Goal: Information Seeking & Learning: Understand process/instructions

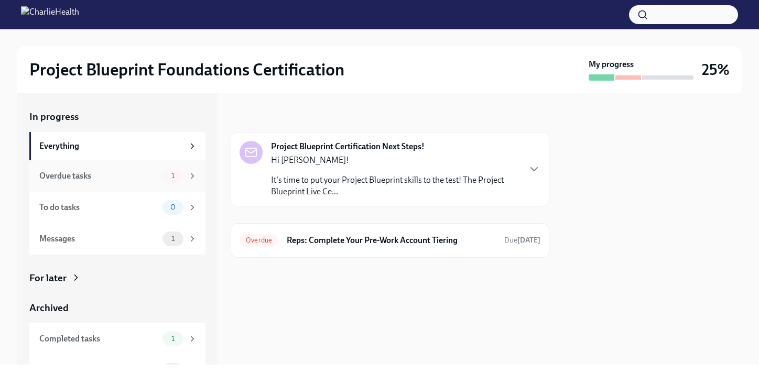
click at [123, 170] on div "Overdue tasks" at bounding box center [98, 176] width 119 height 12
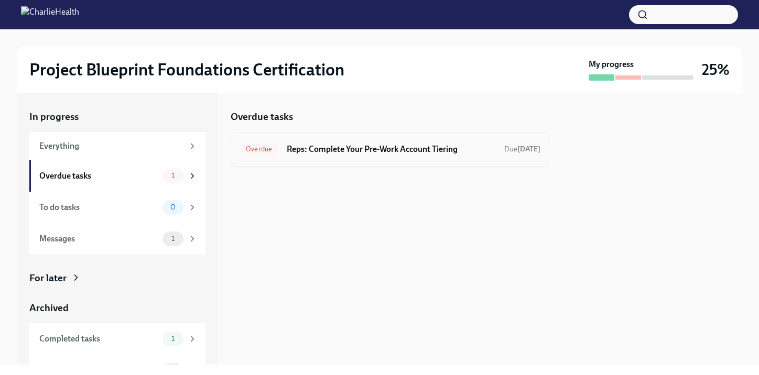
click at [329, 159] on div "Overdue Reps: Complete Your Pre-Work Account Tiering Due [DATE]" at bounding box center [390, 149] width 319 height 35
click at [341, 150] on h6 "Reps: Complete Your Pre-Work Account Tiering" at bounding box center [391, 150] width 209 height 12
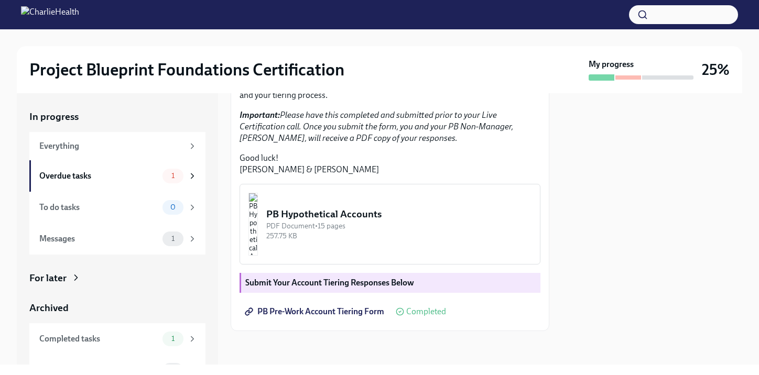
scroll to position [289, 0]
click at [420, 242] on button "PB Hypothetical Accounts PDF Document • 15 pages 257.75 KB" at bounding box center [390, 224] width 301 height 81
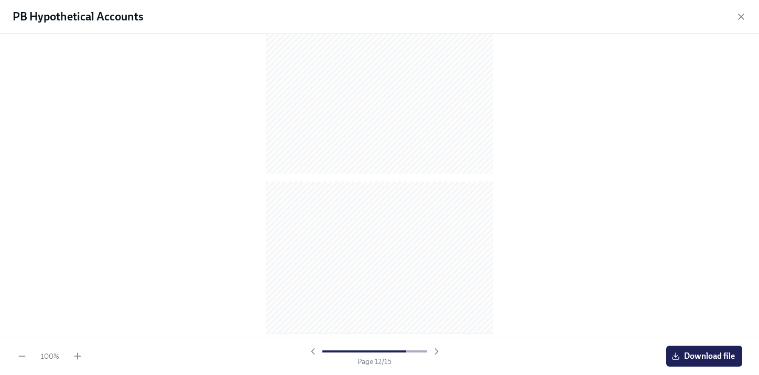
scroll to position [2109, 0]
click at [745, 16] on icon "button" at bounding box center [741, 17] width 10 height 10
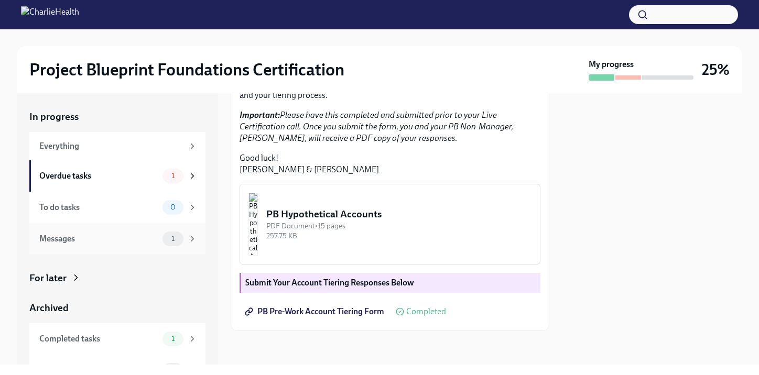
click at [161, 241] on div "Messages 1" at bounding box center [118, 239] width 158 height 15
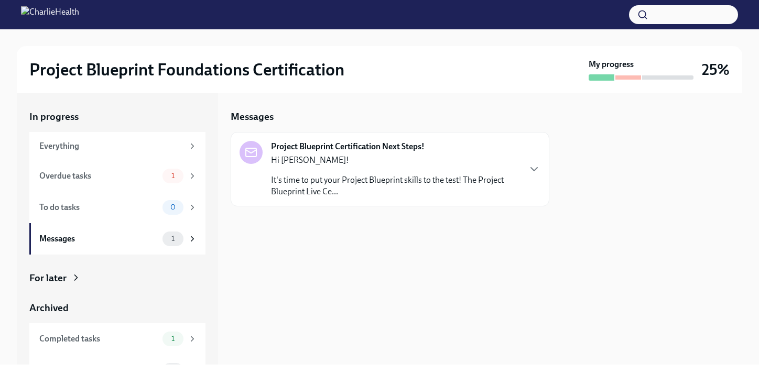
click at [365, 188] on p "It's time to put your Project Blueprint skills to the test! The Project Bluepri…" at bounding box center [395, 186] width 248 height 23
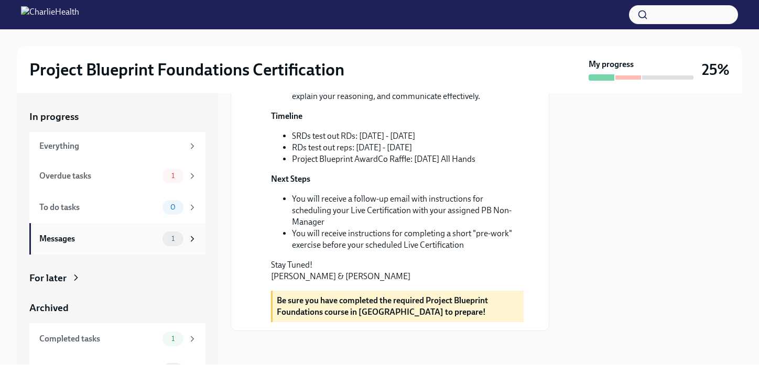
scroll to position [21, 0]
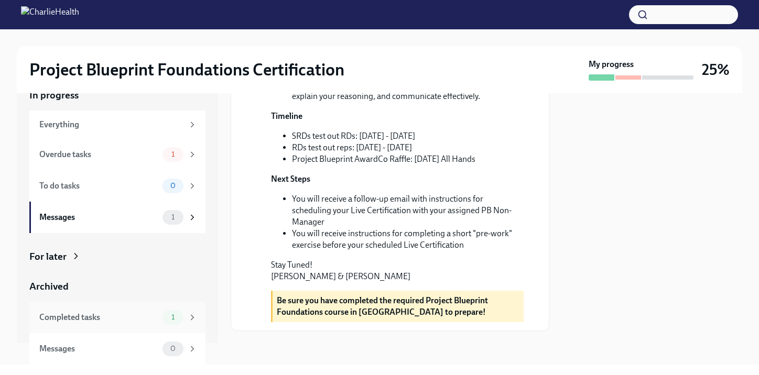
click at [136, 320] on div "Completed tasks" at bounding box center [98, 318] width 119 height 12
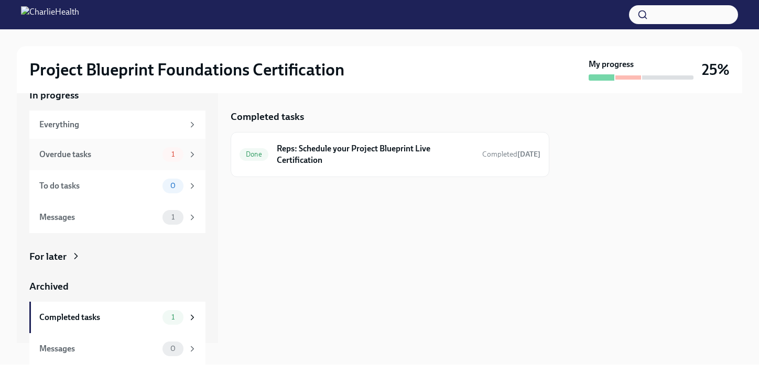
click at [152, 156] on div "Overdue tasks" at bounding box center [98, 155] width 119 height 12
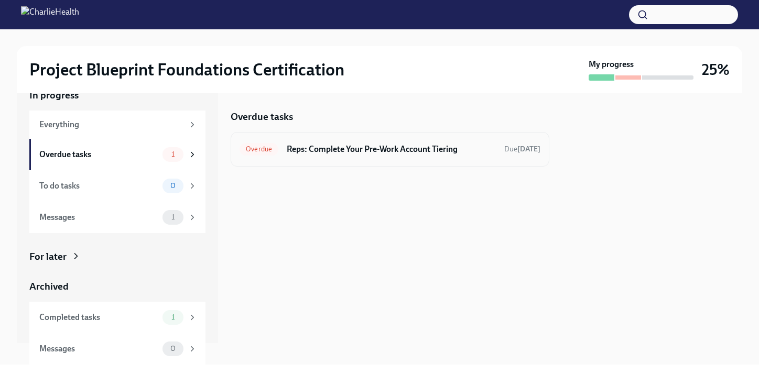
click at [253, 149] on span "Overdue" at bounding box center [259, 149] width 39 height 8
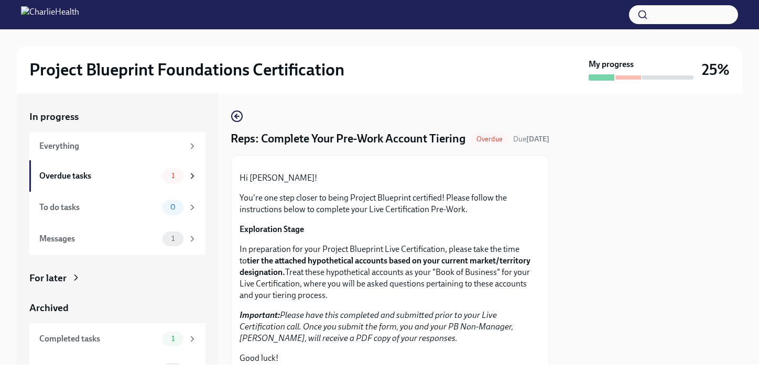
click at [487, 142] on div "Overdue" at bounding box center [489, 139] width 39 height 13
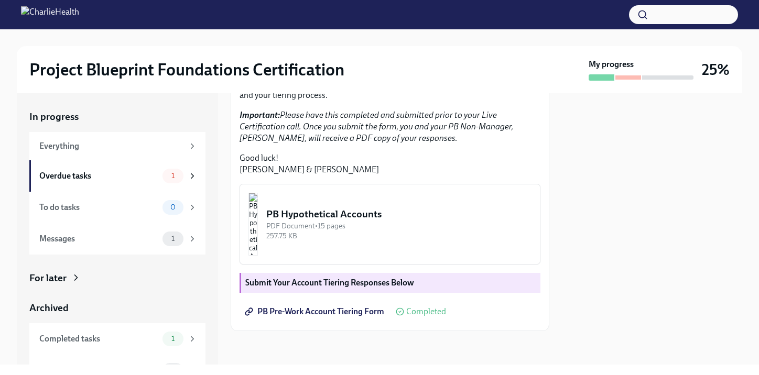
scroll to position [289, 0]
click at [406, 284] on strong "Submit Your Account Tiering Responses Below" at bounding box center [329, 283] width 169 height 10
click at [140, 176] on div "Overdue tasks" at bounding box center [98, 176] width 119 height 12
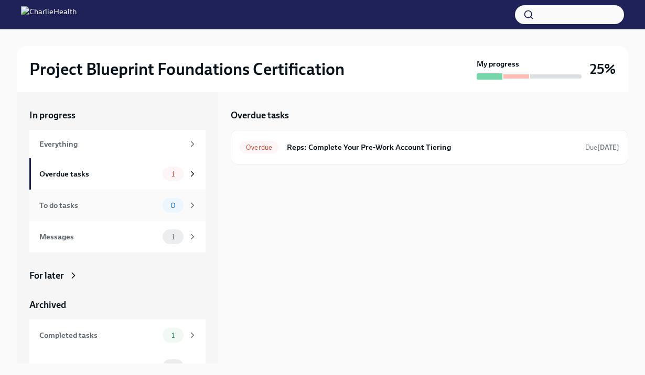
click at [144, 205] on div "To do tasks" at bounding box center [98, 206] width 119 height 12
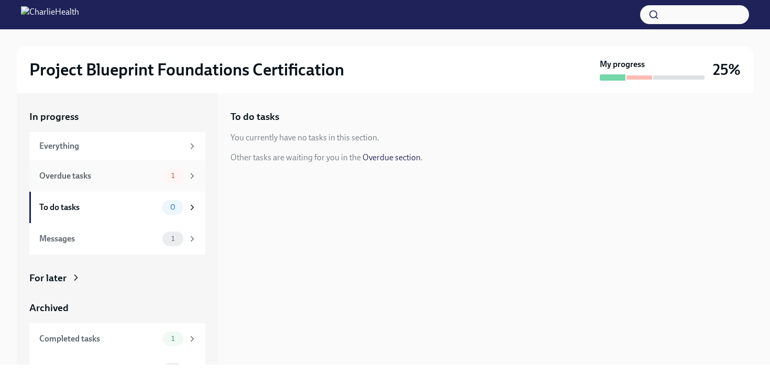
click at [136, 177] on div "Overdue tasks" at bounding box center [98, 176] width 119 height 12
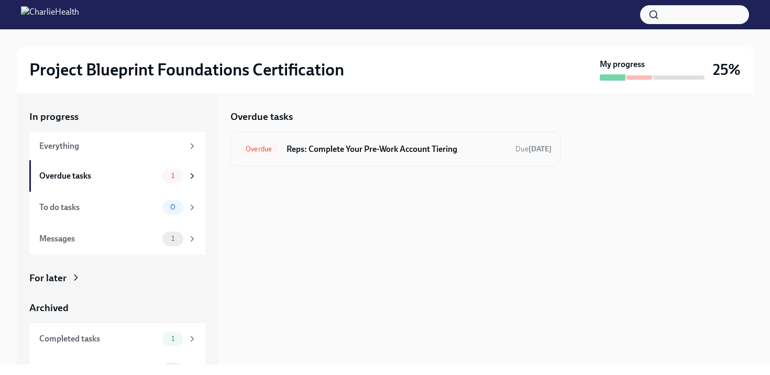
click at [354, 156] on div "Overdue Reps: Complete Your Pre-Work Account Tiering Due [DATE]" at bounding box center [396, 149] width 312 height 17
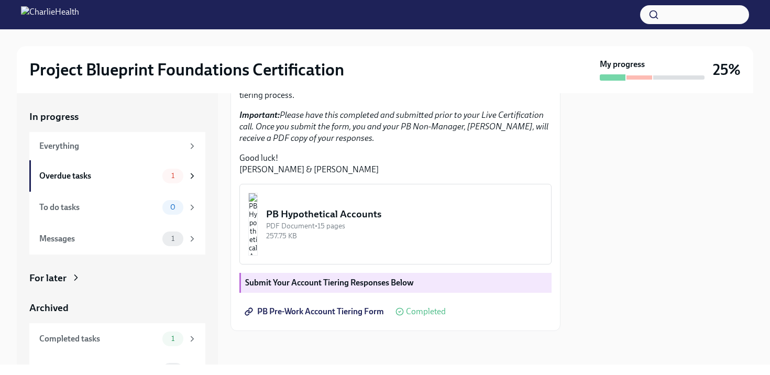
scroll to position [21, 0]
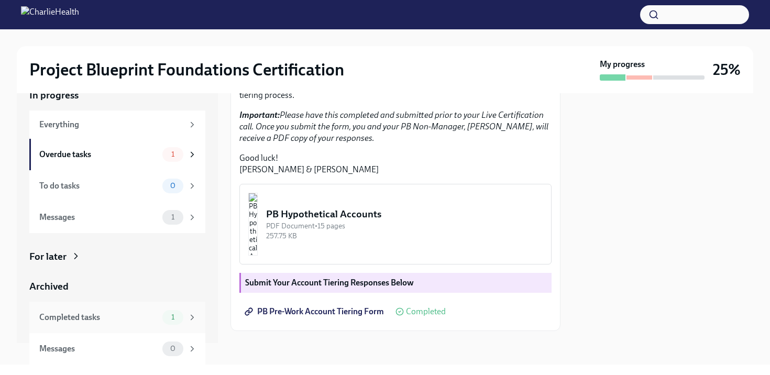
click at [130, 322] on div "Completed tasks" at bounding box center [98, 318] width 119 height 12
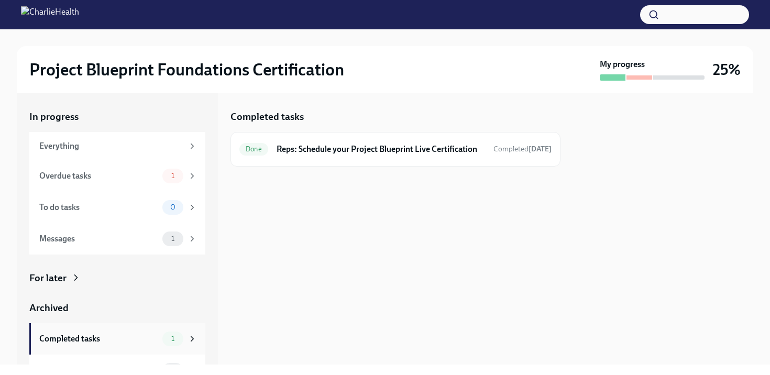
click at [121, 341] on div "Completed tasks" at bounding box center [98, 339] width 119 height 12
click at [79, 308] on div "Archived" at bounding box center [117, 308] width 176 height 14
click at [109, 145] on div "Everything" at bounding box center [111, 146] width 144 height 12
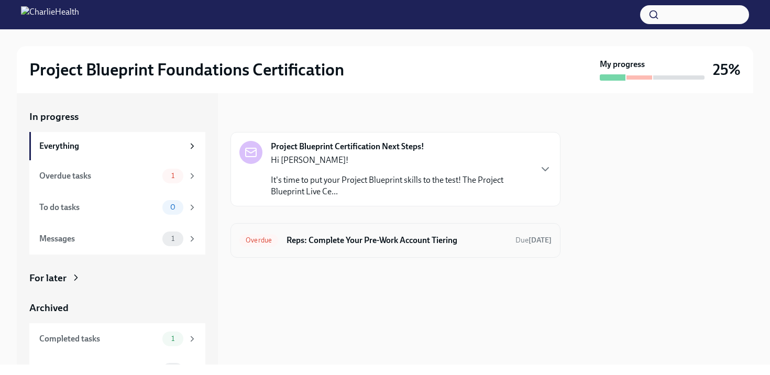
click at [400, 240] on h6 "Reps: Complete Your Pre-Work Account Tiering" at bounding box center [397, 241] width 221 height 12
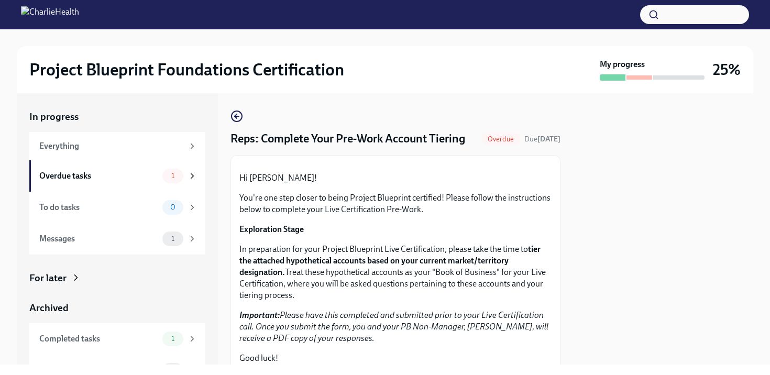
click at [495, 143] on span "Overdue" at bounding box center [501, 139] width 39 height 8
click at [527, 144] on span "Due [DATE]" at bounding box center [543, 139] width 36 height 10
click at [371, 259] on div "Hi [PERSON_NAME]! You're one step closer to being Project Blueprint certified! …" at bounding box center [396, 343] width 312 height 358
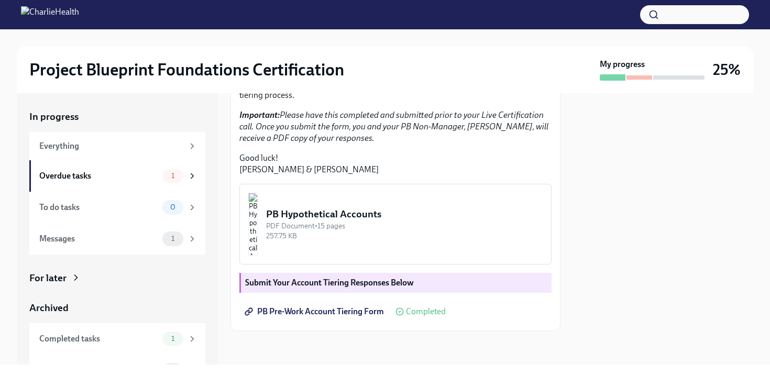
scroll to position [292, 0]
click at [379, 227] on div "PDF Document • 15 pages" at bounding box center [404, 226] width 277 height 10
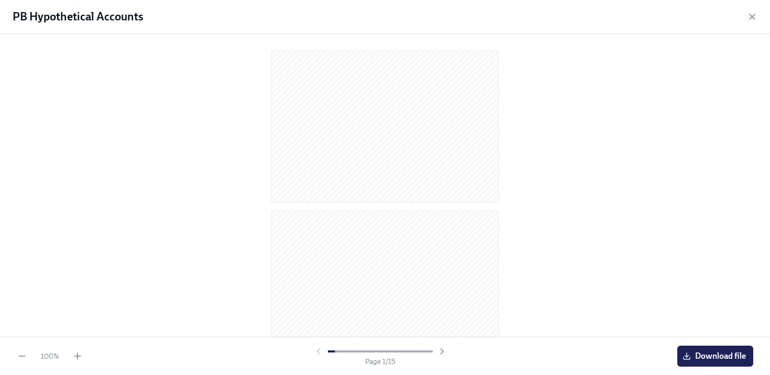
click at [578, 123] on div at bounding box center [385, 183] width 737 height 282
click at [751, 23] on div "PB Hypothetical Accounts" at bounding box center [385, 17] width 770 height 34
click at [751, 14] on icon "button" at bounding box center [752, 17] width 10 height 10
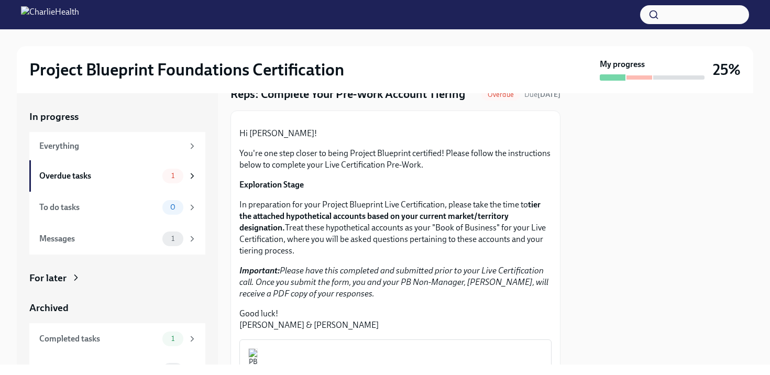
scroll to position [0, 0]
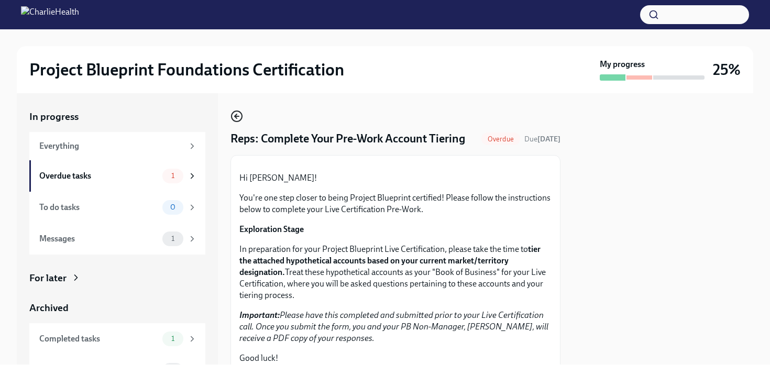
click at [238, 117] on icon "button" at bounding box center [237, 116] width 13 height 13
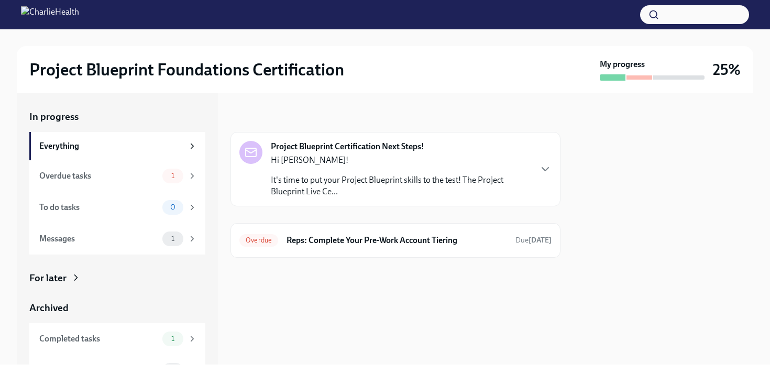
click at [645, 78] on div at bounding box center [640, 77] width 26 height 4
click at [253, 55] on div "Project Blueprint Foundations Certification My progress 25%" at bounding box center [385, 69] width 737 height 47
click at [63, 89] on div "Project Blueprint Foundations Certification My progress 25%" at bounding box center [385, 69] width 737 height 47
click at [416, 167] on div "Hi [PERSON_NAME]! It's time to put your Project Blueprint skills to the test! T…" at bounding box center [401, 176] width 260 height 43
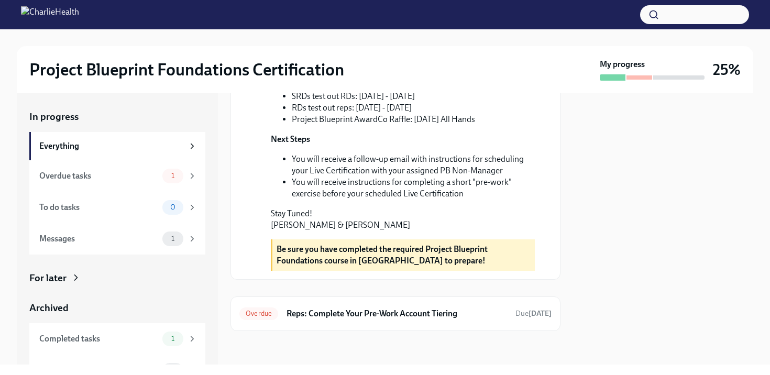
scroll to position [383, 0]
